Goal: Task Accomplishment & Management: Manage account settings

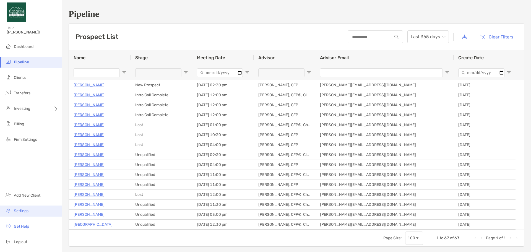
click at [29, 214] on li "Settings" at bounding box center [31, 210] width 62 height 11
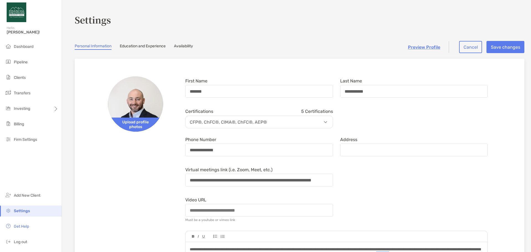
click at [182, 46] on link "Availability" at bounding box center [183, 47] width 19 height 6
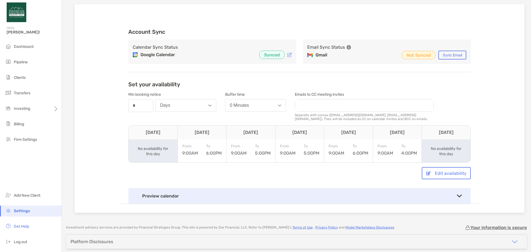
scroll to position [78, 0]
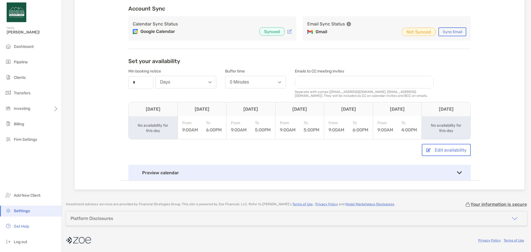
click at [392, 127] on div "From 9:00AM To 4:00PM" at bounding box center [397, 127] width 40 height 12
click at [406, 127] on div "To 4:00PM" at bounding box center [409, 127] width 16 height 12
click at [405, 122] on span "To" at bounding box center [409, 123] width 16 height 5
click at [440, 150] on button "Edit availability" at bounding box center [445, 150] width 49 height 12
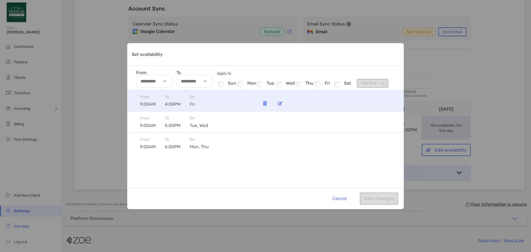
click at [207, 103] on span "fri" at bounding box center [202, 103] width 25 height 5
click at [281, 104] on img "Set availability" at bounding box center [280, 103] width 4 height 4
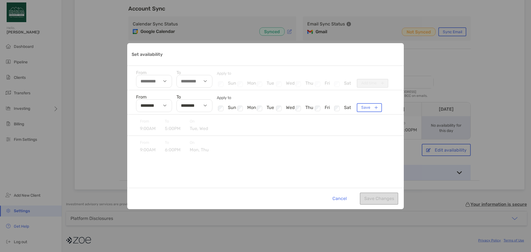
click at [201, 104] on div "Set availability" at bounding box center [206, 105] width 13 height 13
click at [186, 134] on li "06" at bounding box center [185, 135] width 16 height 7
type input "********"
click at [309, 147] on div "From 9:00AM To 6:00PM [DATE], thu" at bounding box center [265, 146] width 276 height 21
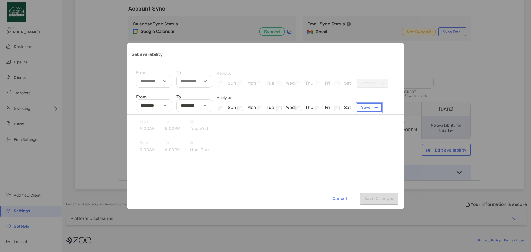
click at [374, 104] on button "Save" at bounding box center [369, 107] width 25 height 9
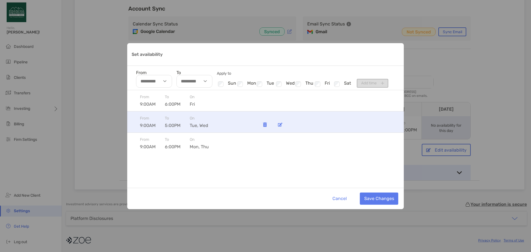
click at [279, 125] on img "Set availability" at bounding box center [280, 124] width 4 height 4
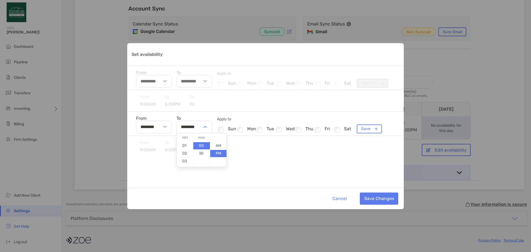
click at [204, 128] on div "Set availability" at bounding box center [206, 127] width 13 height 13
click at [185, 142] on li "04" at bounding box center [185, 141] width 16 height 7
type input "********"
click at [369, 126] on button "Save" at bounding box center [369, 128] width 25 height 9
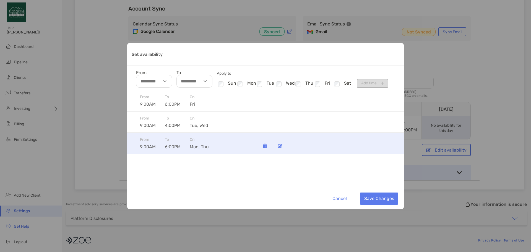
click at [281, 147] on img "Set availability" at bounding box center [280, 146] width 4 height 4
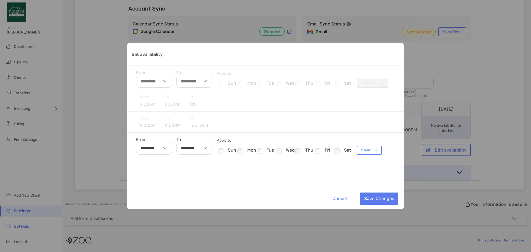
click at [201, 148] on div "Set availability" at bounding box center [206, 148] width 13 height 13
click at [186, 163] on li "04" at bounding box center [185, 162] width 16 height 7
type input "********"
click at [264, 172] on div "From 9:00AM To 6:00PM [DATE] From 9:00AM To 4:00PM [DATE], wed From ******** To…" at bounding box center [265, 139] width 276 height 98
click at [375, 148] on button "Save" at bounding box center [369, 150] width 25 height 9
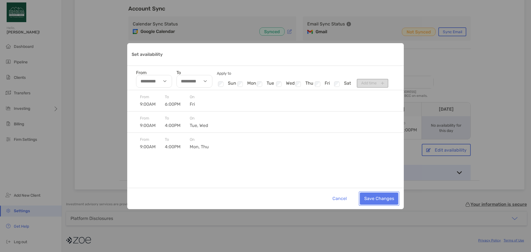
click at [383, 196] on button "Save Changes" at bounding box center [379, 198] width 38 height 12
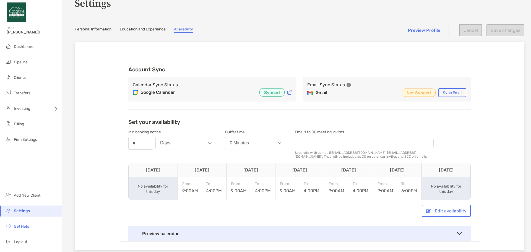
scroll to position [0, 0]
